Goal: Task Accomplishment & Management: Use online tool/utility

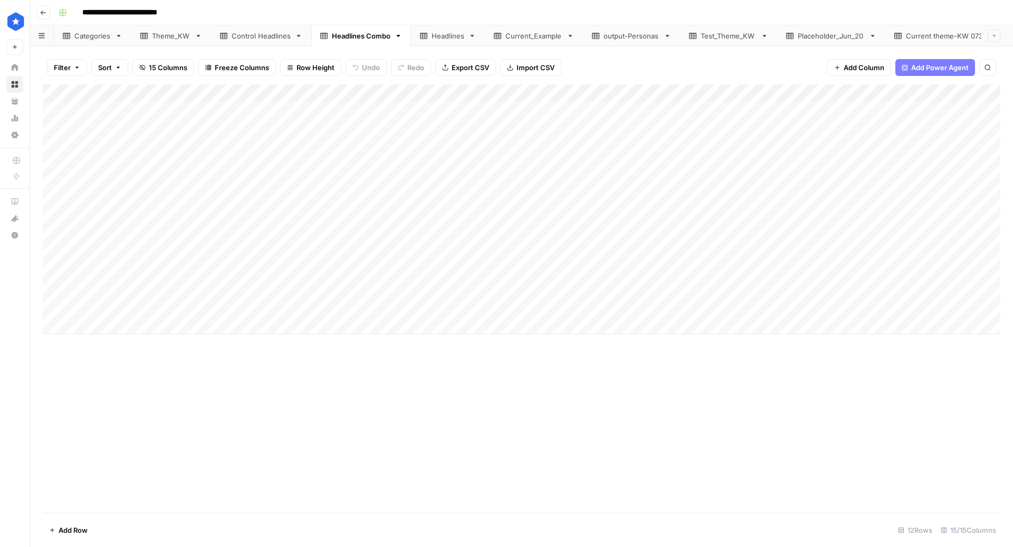
click at [442, 36] on div "Headlines" at bounding box center [448, 36] width 33 height 11
click at [938, 39] on div "Current theme-KW 0730" at bounding box center [947, 36] width 83 height 11
drag, startPoint x: 66, startPoint y: 308, endPoint x: 290, endPoint y: 505, distance: 298.8
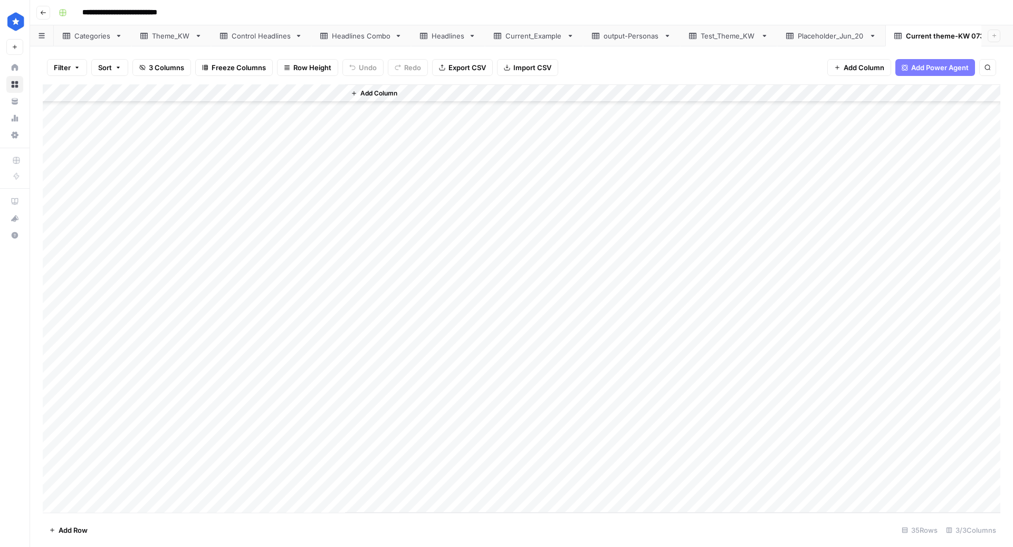
click at [290, 505] on div "Add Column" at bounding box center [522, 298] width 958 height 429
click at [159, 33] on div "Theme_KW" at bounding box center [171, 36] width 39 height 11
drag, startPoint x: 129, startPoint y: 106, endPoint x: 380, endPoint y: 324, distance: 333.0
click at [380, 324] on div "Add Column" at bounding box center [522, 209] width 958 height 250
click at [50, 110] on div "Add Column" at bounding box center [522, 209] width 958 height 250
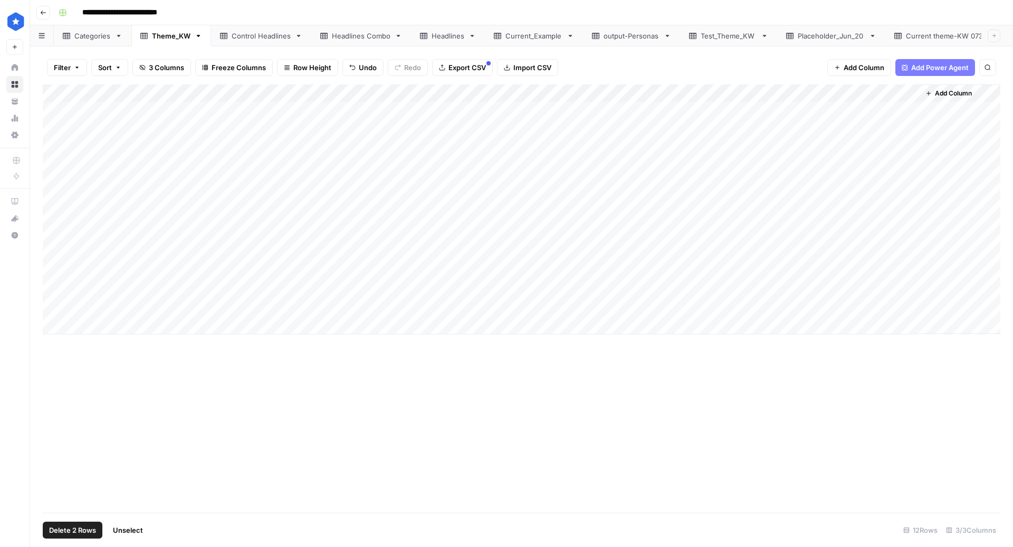
click at [52, 305] on div "Add Column" at bounding box center [522, 209] width 958 height 250
click at [917, 42] on link "Current theme-KW 0730" at bounding box center [948, 35] width 124 height 21
click at [173, 39] on div "Theme_KW" at bounding box center [171, 36] width 39 height 11
click at [238, 404] on div "Add Column" at bounding box center [522, 298] width 958 height 429
click at [296, 269] on div "Add Column" at bounding box center [522, 209] width 958 height 250
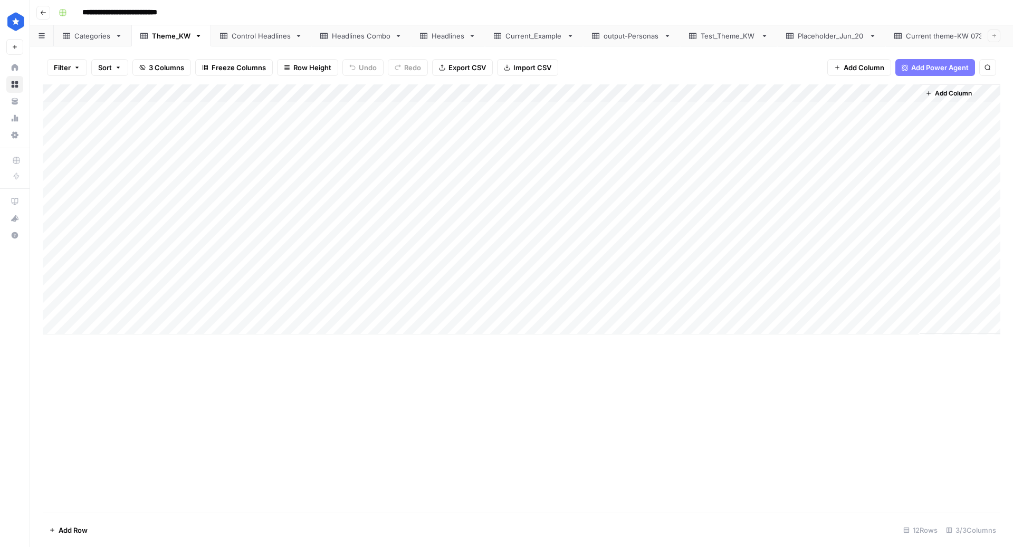
click at [249, 396] on div "Add Column" at bounding box center [522, 298] width 958 height 429
click at [452, 41] on link "Headlines" at bounding box center [448, 35] width 74 height 21
drag, startPoint x: 232, startPoint y: 395, endPoint x: 232, endPoint y: 479, distance: 83.9
click at [231, 479] on div "Add Column" at bounding box center [522, 298] width 958 height 429
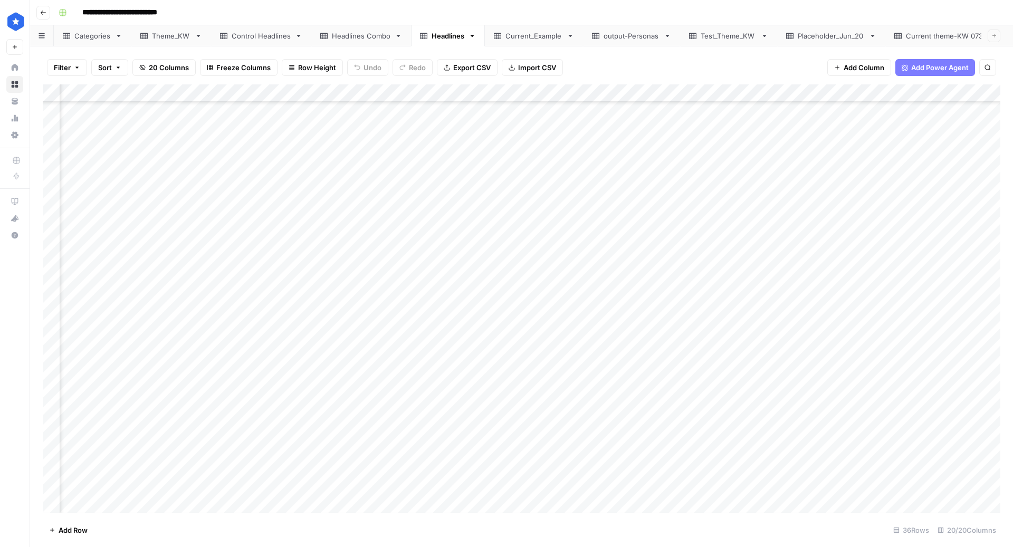
scroll to position [252, 296]
click at [369, 35] on div "Headlines Combo" at bounding box center [361, 36] width 59 height 11
drag, startPoint x: 102, startPoint y: 287, endPoint x: 923, endPoint y: 306, distance: 821.0
click at [923, 306] on div "Add Column" at bounding box center [522, 209] width 958 height 250
click at [211, 302] on div "Add Column" at bounding box center [522, 209] width 958 height 250
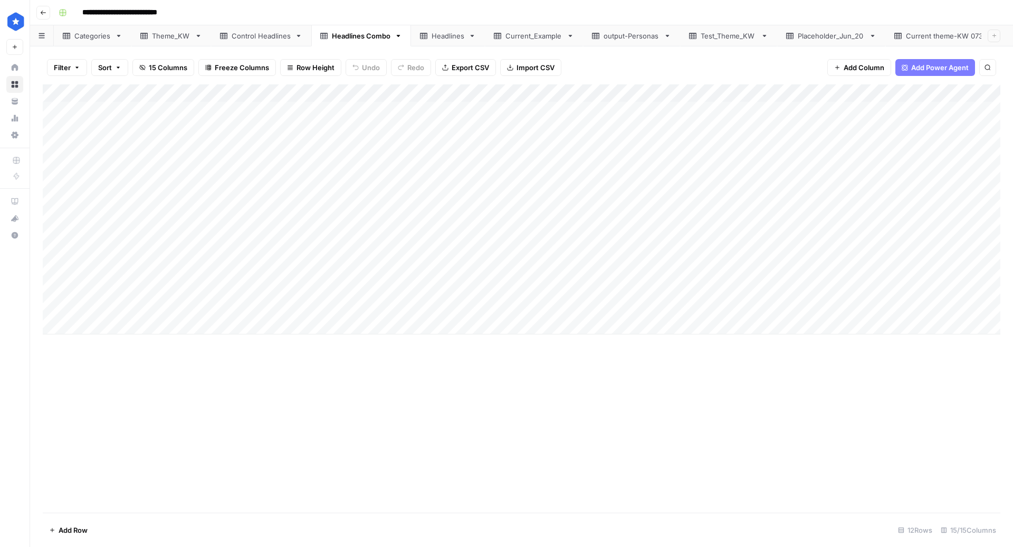
drag, startPoint x: 111, startPoint y: 286, endPoint x: 110, endPoint y: 308, distance: 22.7
click at [110, 308] on div "Add Column" at bounding box center [522, 209] width 958 height 250
click at [438, 42] on link "Headlines" at bounding box center [448, 35] width 74 height 21
click at [359, 37] on div "Headlines Combo" at bounding box center [361, 36] width 59 height 11
click at [434, 32] on div "Headlines" at bounding box center [448, 36] width 33 height 11
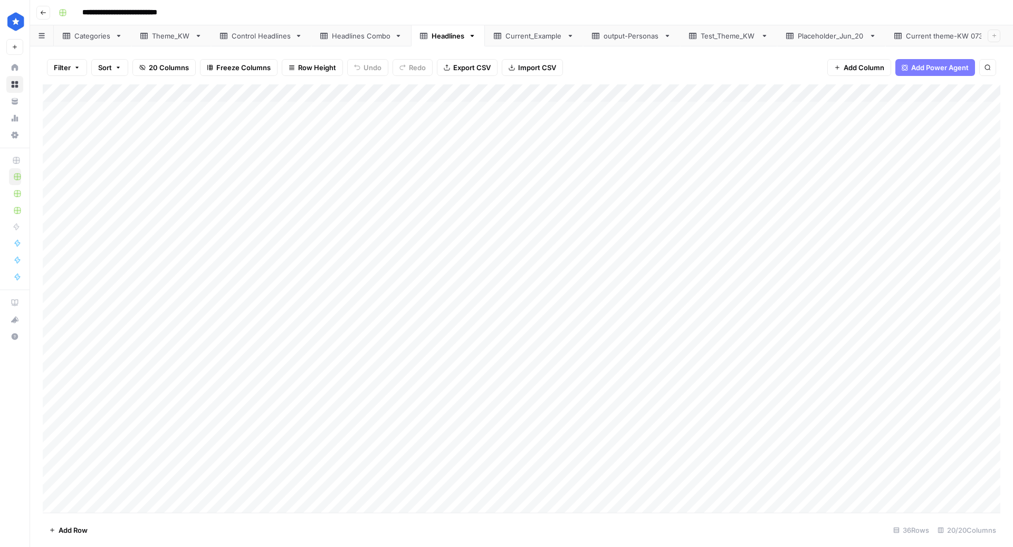
click at [49, 89] on div "Add Column" at bounding box center [522, 298] width 958 height 429
click at [78, 530] on span "Delete 36 Rows" at bounding box center [74, 530] width 51 height 11
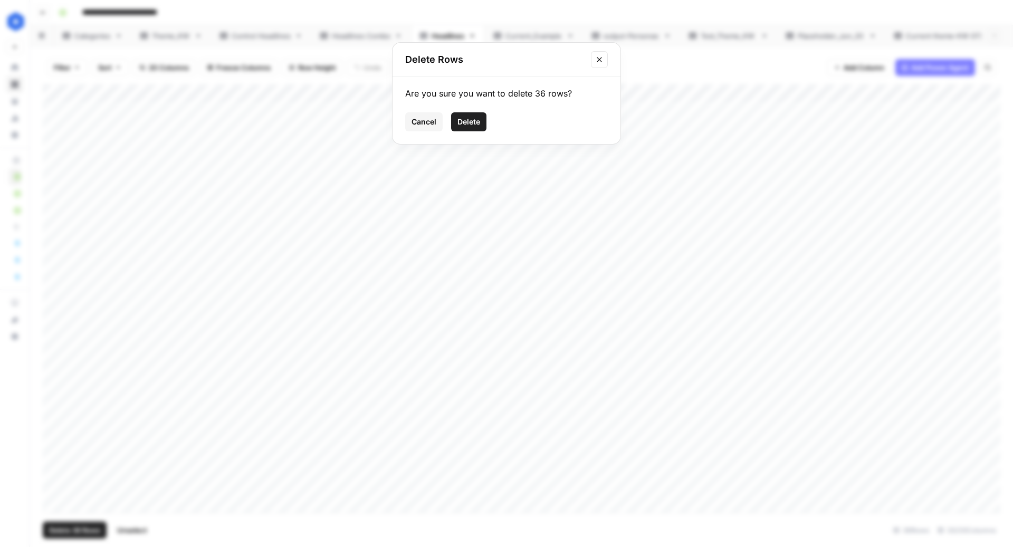
drag, startPoint x: 472, startPoint y: 126, endPoint x: 447, endPoint y: 284, distance: 159.8
click at [448, 282] on div "Delete Rows Are you sure you want to delete 36 rows? Cancel Delete" at bounding box center [506, 273] width 1013 height 547
click at [421, 125] on span "Cancel" at bounding box center [424, 122] width 25 height 11
click at [437, 70] on button "Export CSV" at bounding box center [467, 67] width 61 height 17
click at [206, 179] on div "Add Column" at bounding box center [522, 298] width 958 height 429
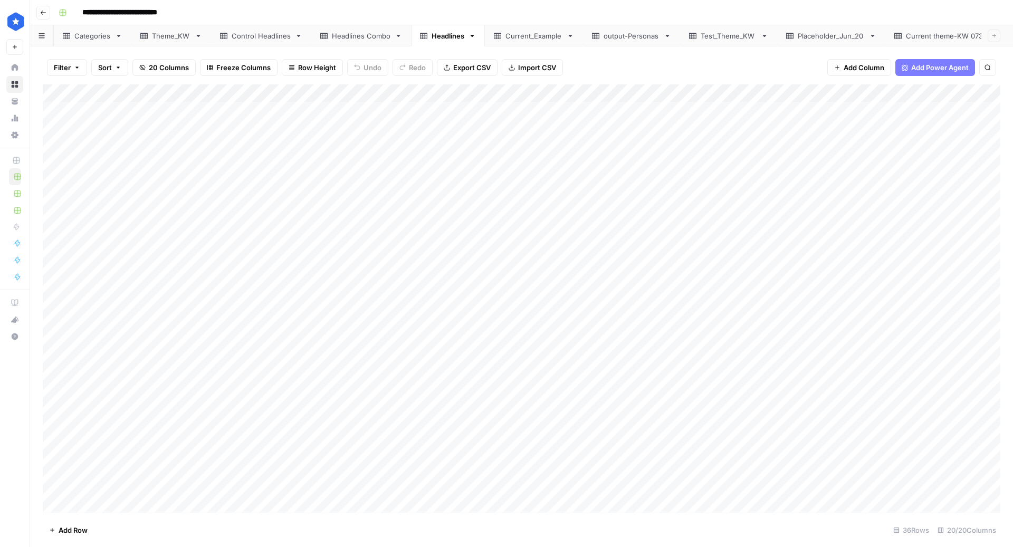
click at [124, 113] on div "Add Column" at bounding box center [522, 298] width 958 height 429
click at [179, 219] on div "Add Column" at bounding box center [522, 298] width 958 height 429
drag, startPoint x: 117, startPoint y: 112, endPoint x: 144, endPoint y: 250, distance: 140.8
click at [144, 250] on div "Add Column" at bounding box center [522, 298] width 958 height 429
click at [402, 134] on div "Add Column" at bounding box center [522, 298] width 958 height 429
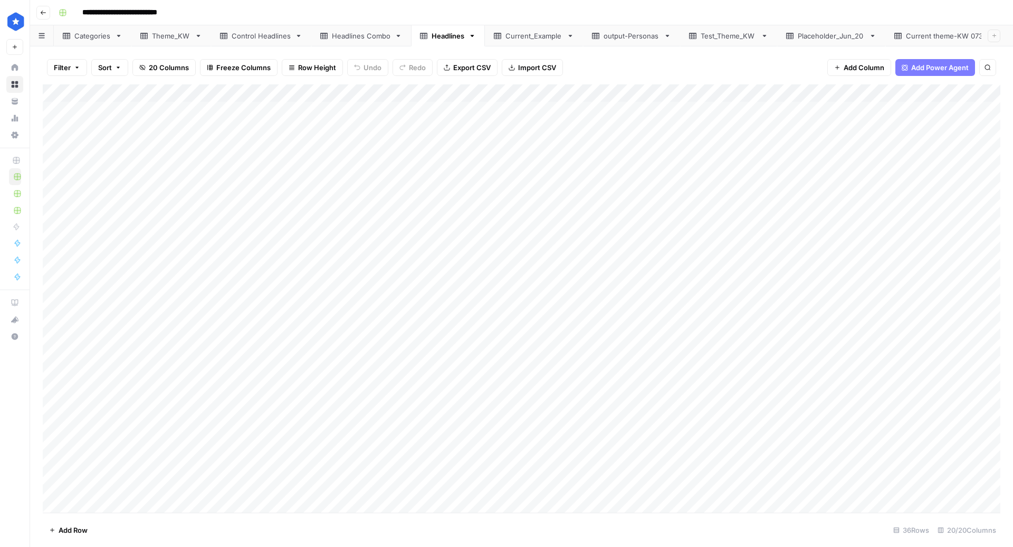
click at [49, 93] on div "Add Column" at bounding box center [522, 298] width 958 height 429
click at [84, 533] on span "Delete 36 Rows" at bounding box center [74, 530] width 51 height 11
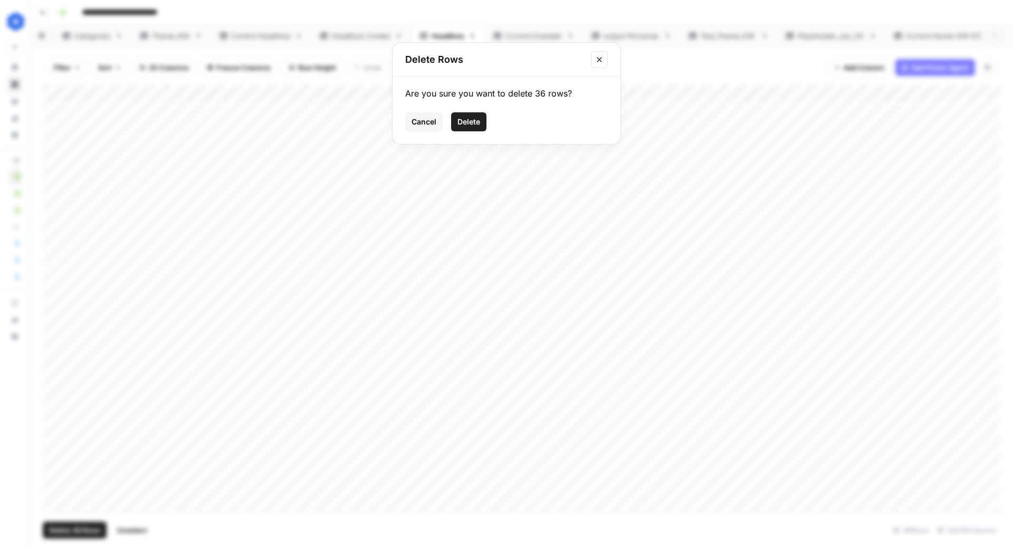
click at [479, 122] on span "Delete" at bounding box center [469, 122] width 23 height 11
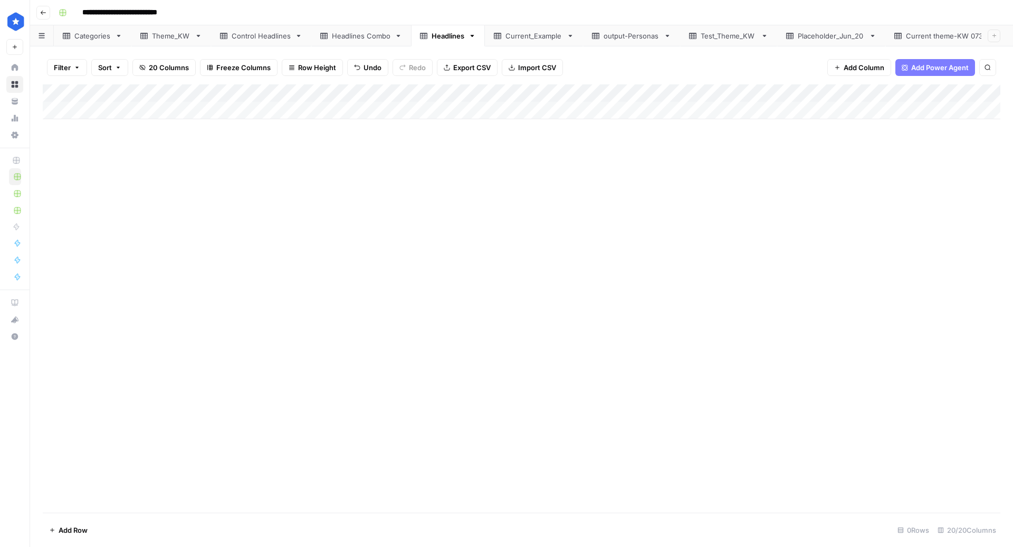
click at [182, 35] on div "Theme_KW" at bounding box center [171, 36] width 39 height 11
click at [361, 35] on div "Headlines Combo" at bounding box center [361, 36] width 59 height 11
click at [160, 39] on div "Theme_KW" at bounding box center [171, 36] width 39 height 11
click at [461, 40] on div "Headlines" at bounding box center [448, 36] width 33 height 11
click at [365, 37] on div "Headlines Combo" at bounding box center [361, 36] width 59 height 11
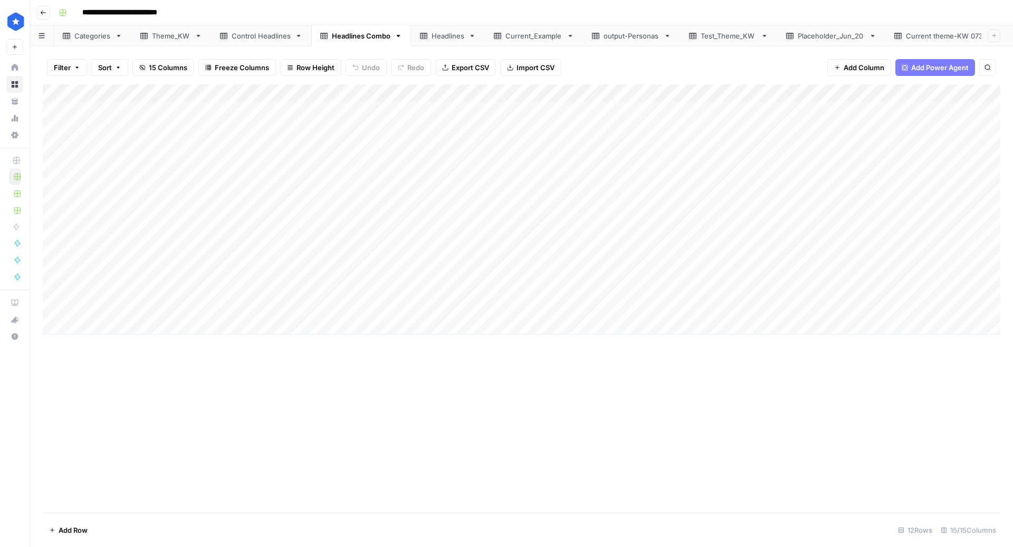
click at [541, 36] on div "Current_Example" at bounding box center [534, 36] width 57 height 11
click at [93, 41] on link "Categories" at bounding box center [93, 35] width 78 height 21
click at [160, 36] on div "Theme_KW" at bounding box center [171, 36] width 39 height 11
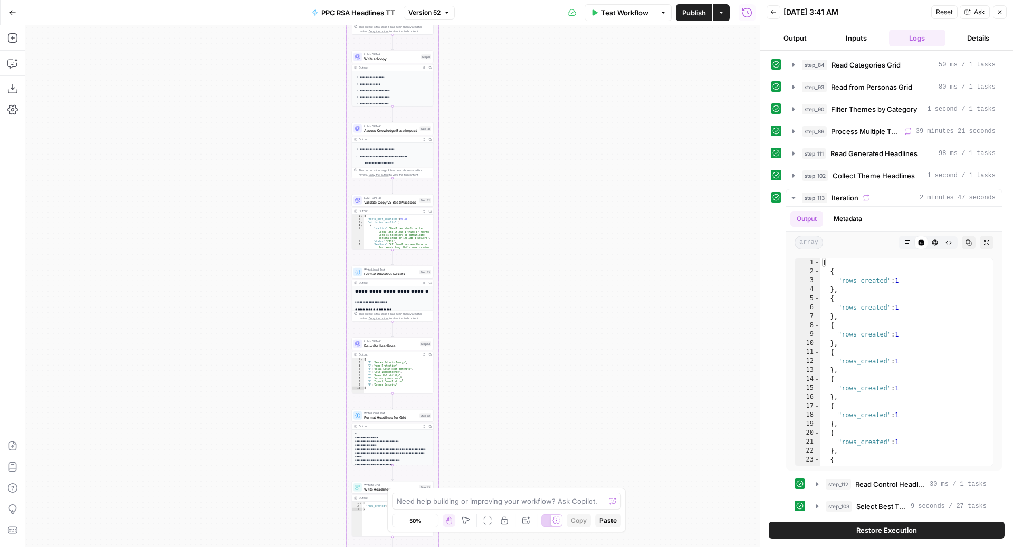
click at [623, 11] on span "Test Workflow" at bounding box center [625, 12] width 48 height 11
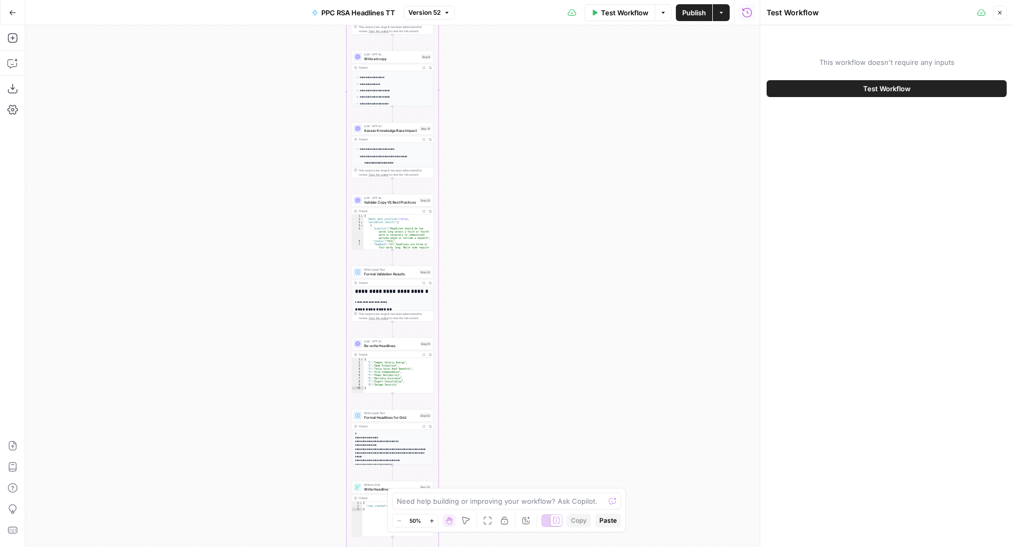
click at [835, 92] on button "Test Workflow" at bounding box center [887, 88] width 240 height 17
